Goal: Task Accomplishment & Management: Manage account settings

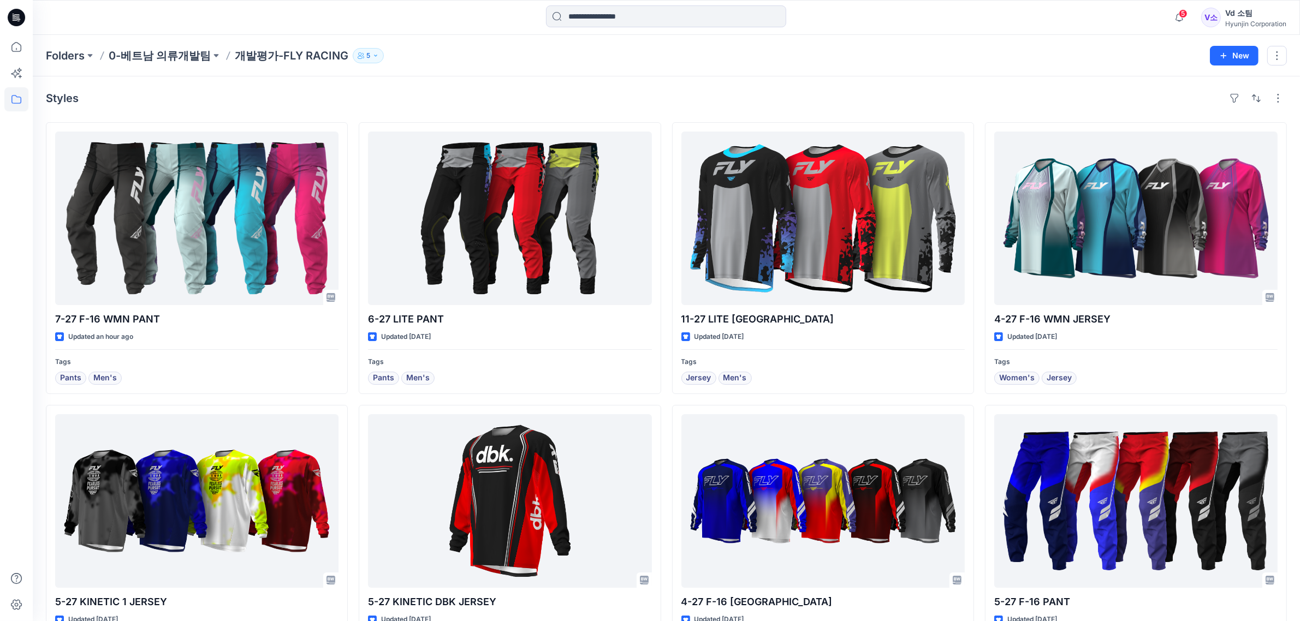
click at [421, 115] on div "Styles 7-27 F-16 WMN PANT Updated an hour ago Tags Pants Men's 5-27 KINETIC 1 […" at bounding box center [666, 544] width 1267 height 936
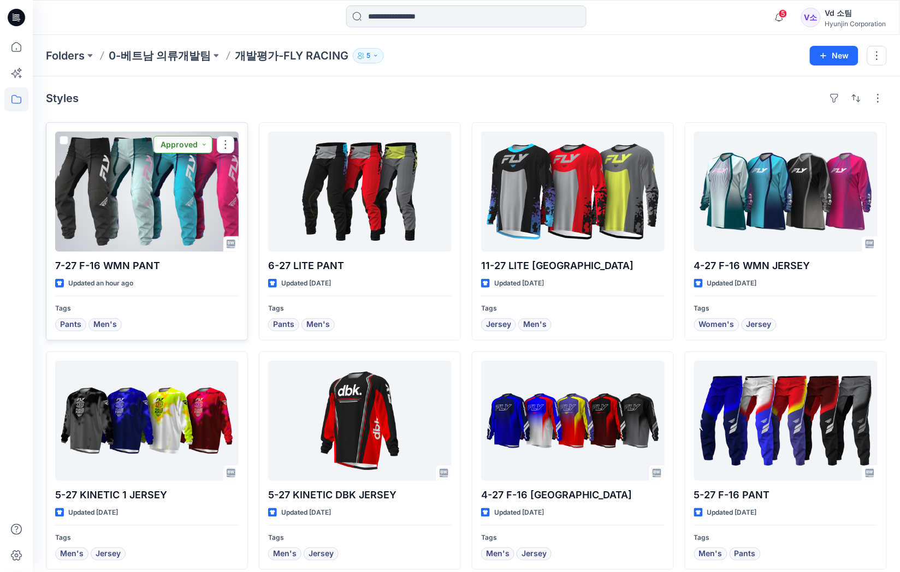
click at [178, 143] on button "Approved" at bounding box center [182, 144] width 59 height 17
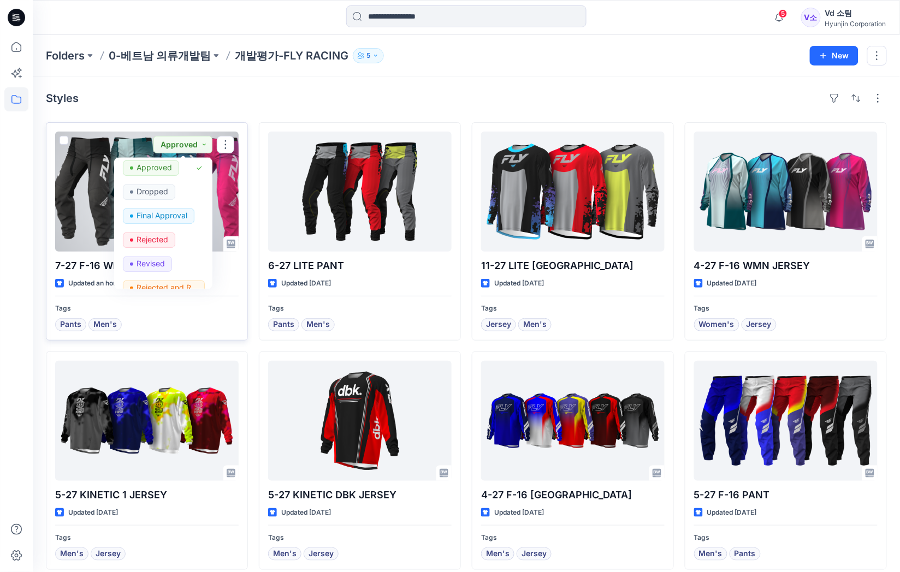
scroll to position [137, 0]
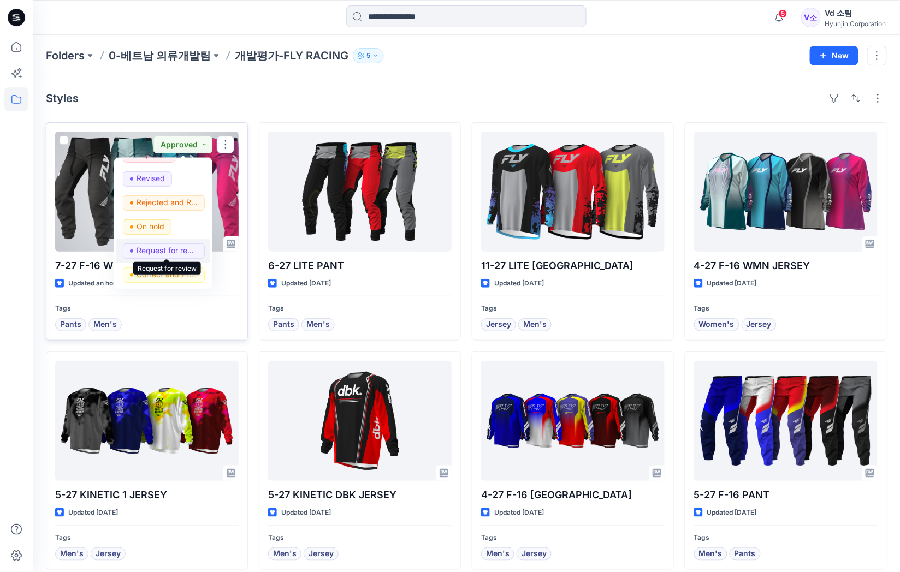
click at [176, 243] on p "Request for review" at bounding box center [166, 250] width 61 height 14
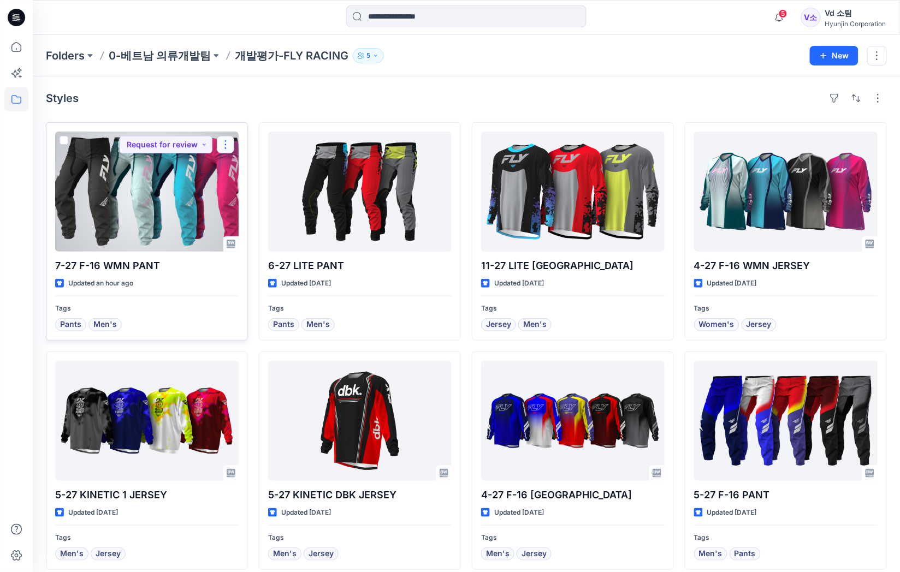
click at [230, 140] on button "button" at bounding box center [225, 144] width 17 height 17
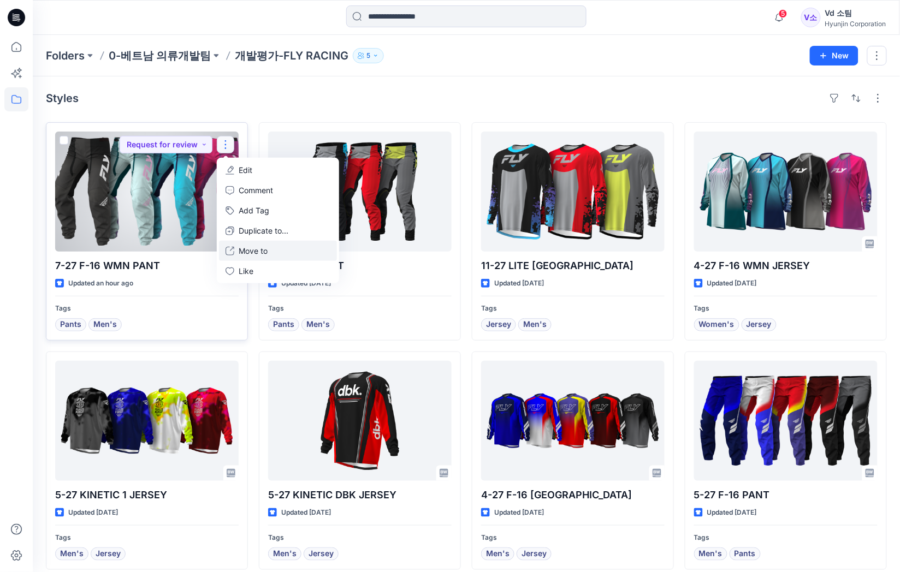
click at [243, 249] on p "Move to" at bounding box center [253, 250] width 29 height 11
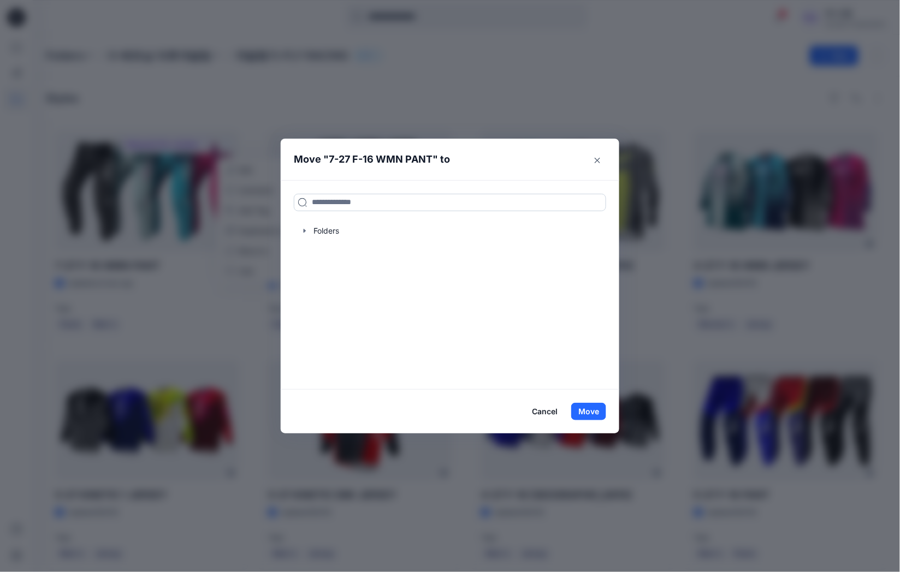
click at [404, 205] on input at bounding box center [450, 202] width 312 height 17
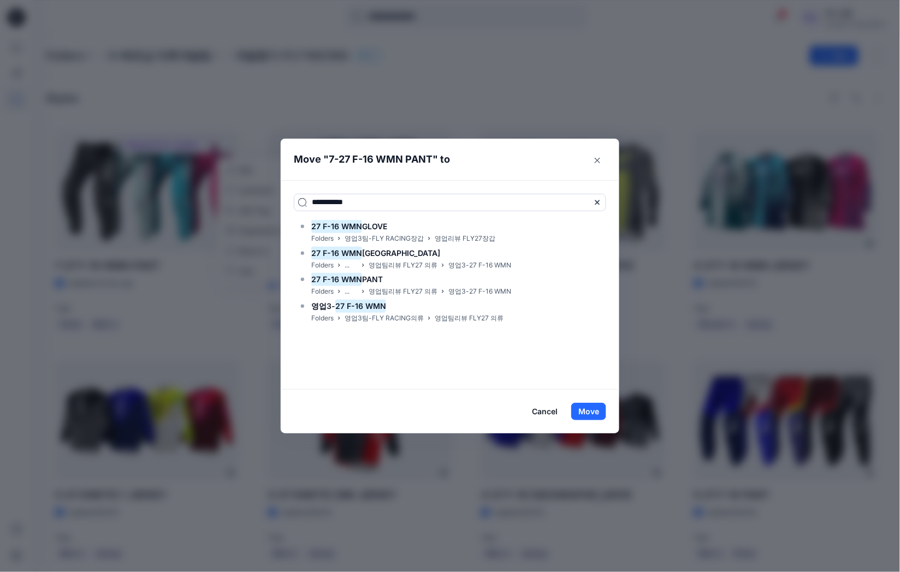
type input "**********"
click at [472, 185] on div "**********" at bounding box center [450, 285] width 338 height 210
click at [515, 288] on div "27 F-16 WMN PANT Folders ... 영업팀리뷰 FLY27 의류 영업3-27 F-16 WMN" at bounding box center [450, 285] width 312 height 25
click at [603, 409] on button "Move" at bounding box center [588, 411] width 35 height 17
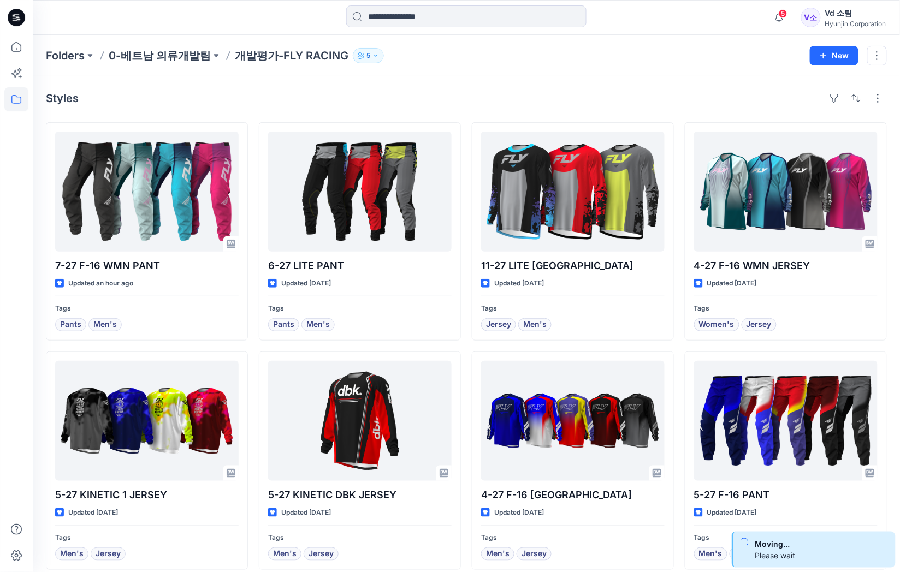
click at [22, 22] on icon at bounding box center [16, 17] width 17 height 17
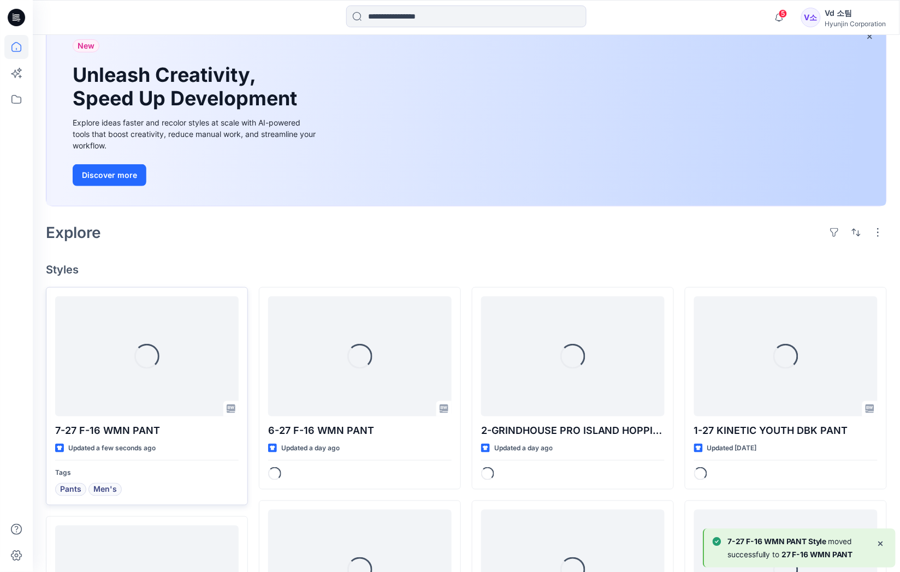
scroll to position [136, 0]
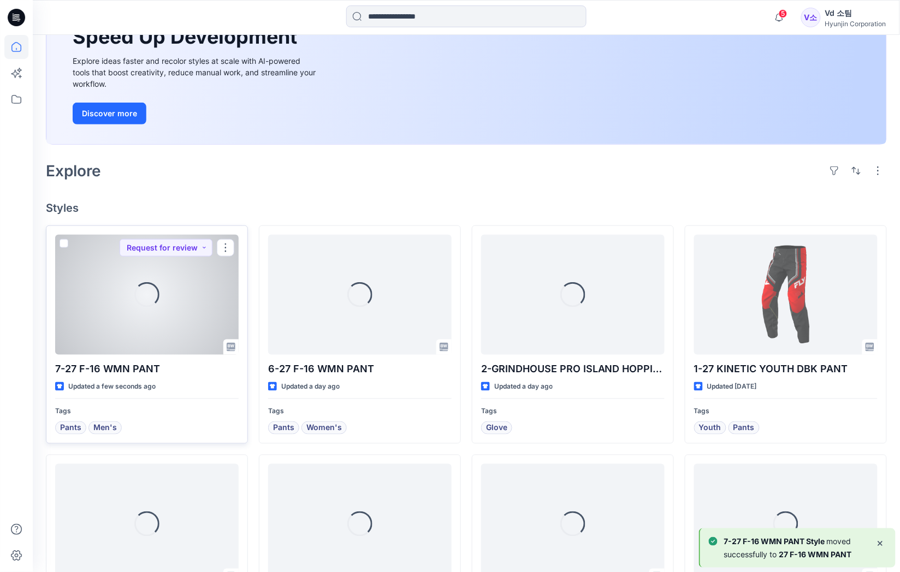
click at [154, 319] on div "Loading..." at bounding box center [146, 295] width 183 height 120
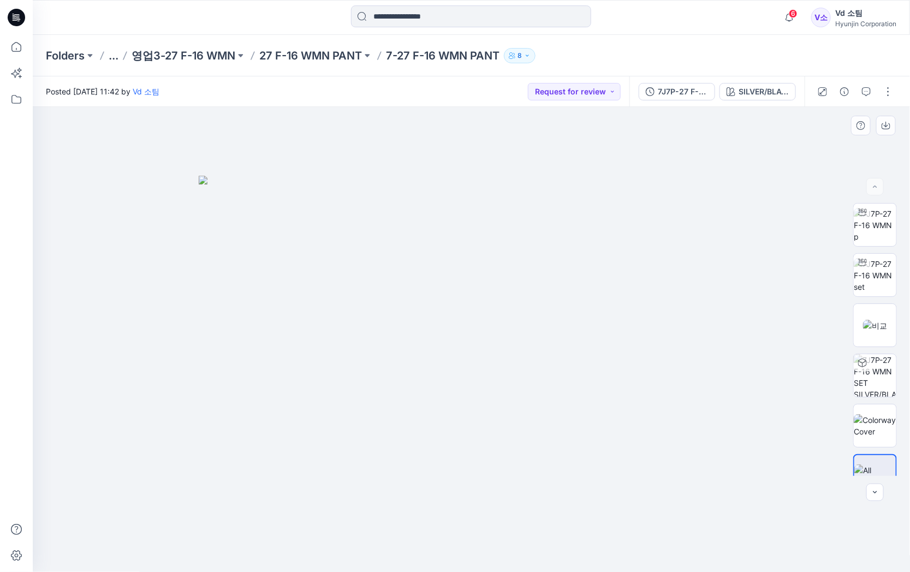
click at [212, 557] on div at bounding box center [472, 340] width 878 height 466
